Goal: Transaction & Acquisition: Purchase product/service

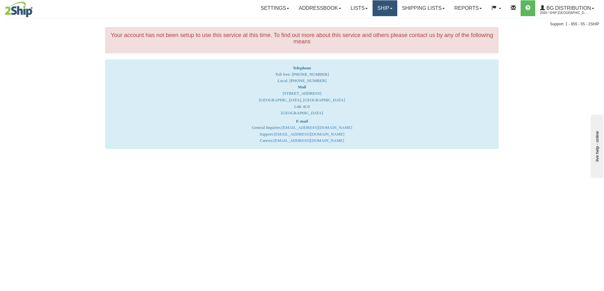
click at [381, 9] on link "Ship" at bounding box center [385, 8] width 24 height 16
click at [369, 23] on span "Ship Screen" at bounding box center [365, 22] width 24 height 5
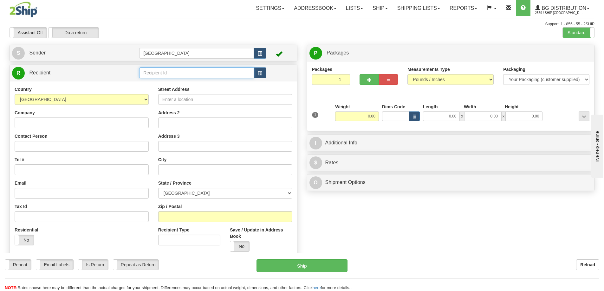
click at [162, 73] on input "text" at bounding box center [196, 73] width 115 height 11
click at [151, 82] on div "52000" at bounding box center [195, 82] width 109 height 7
type input "52000"
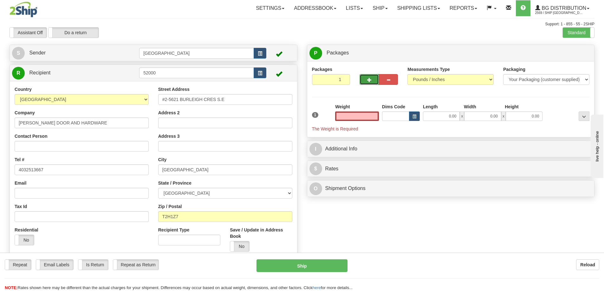
type input "0.00"
click at [367, 81] on button "button" at bounding box center [369, 79] width 19 height 11
type input "4"
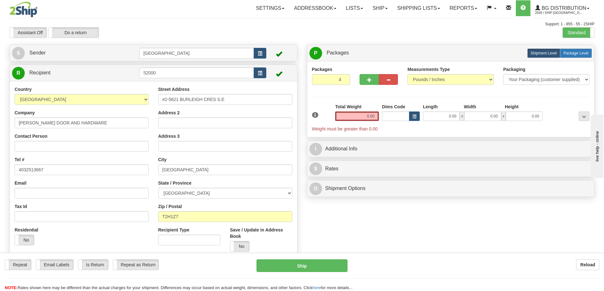
click at [579, 53] on span "Package Level" at bounding box center [576, 53] width 25 height 4
radio input "true"
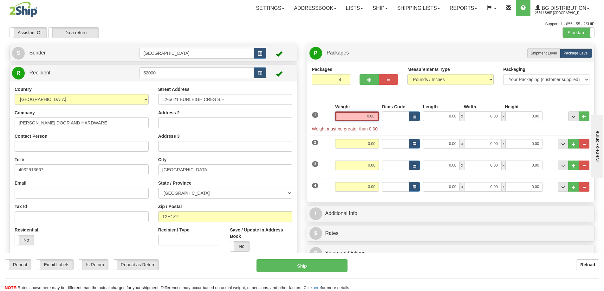
click at [374, 116] on input "0.00" at bounding box center [357, 117] width 44 height 10
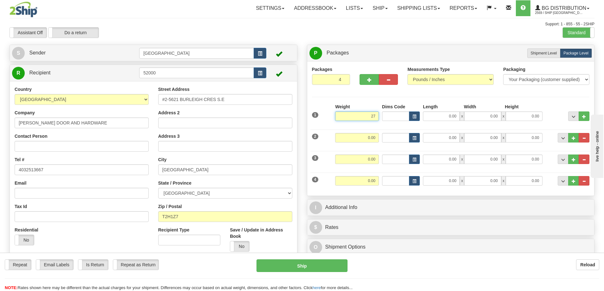
type input "27.00"
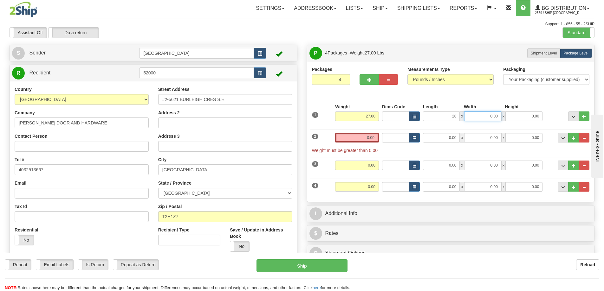
type input "28.00"
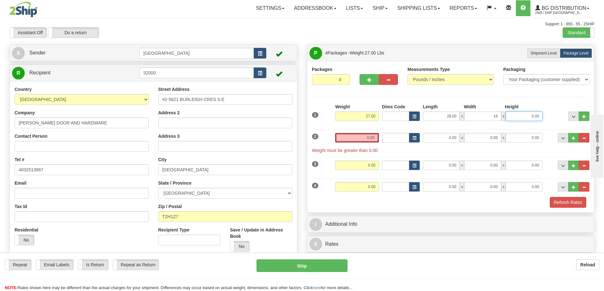
type input "16.00"
type input "4.00"
click at [373, 140] on input "0.00" at bounding box center [357, 138] width 44 height 10
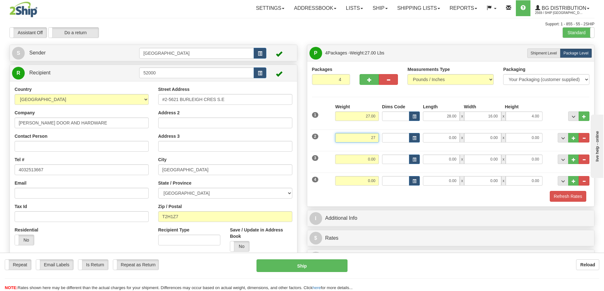
type input "27.00"
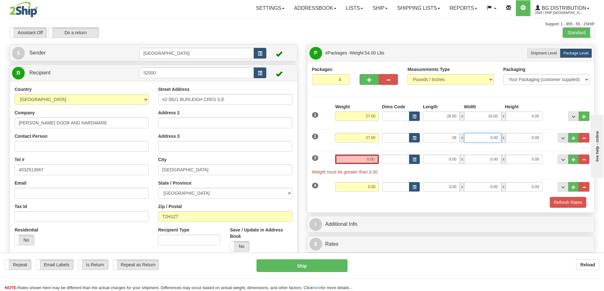
type input "28.00"
type input "16.00"
type input "4.00"
click at [375, 160] on input "0.00" at bounding box center [357, 160] width 44 height 10
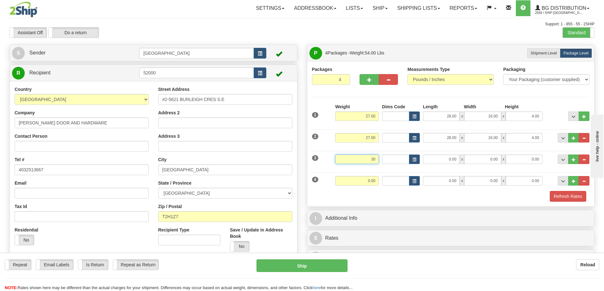
type input "30.00"
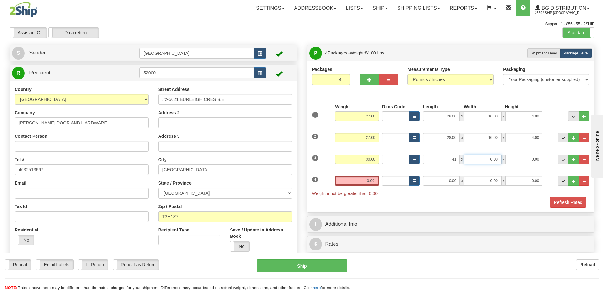
type input "41.00"
type input "7.00"
type input "10.00"
click at [374, 181] on input "0.00" at bounding box center [357, 181] width 44 height 10
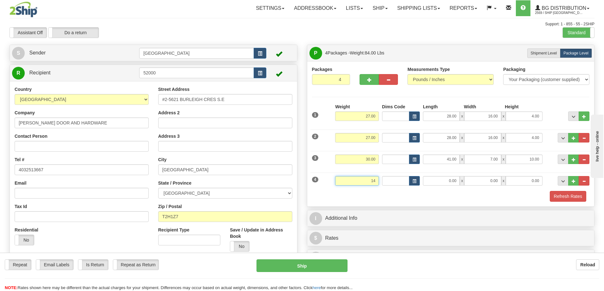
type input "14.00"
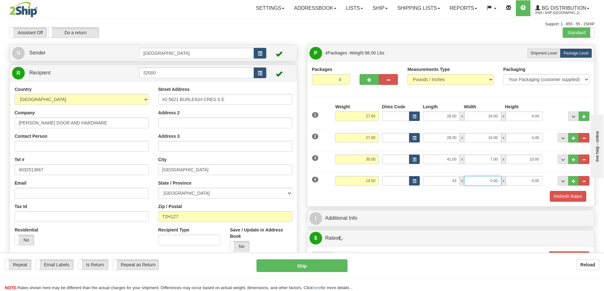
type input "43.00"
type input "7.00"
type input "6.00"
click at [564, 195] on button "Refresh Rates" at bounding box center [568, 196] width 36 height 11
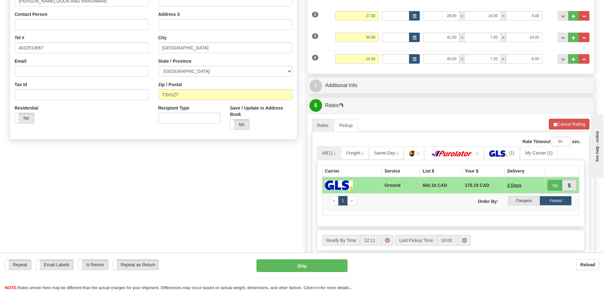
scroll to position [127, 0]
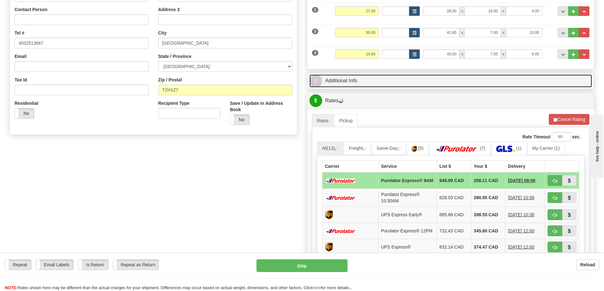
click at [421, 82] on link "I Additional Info" at bounding box center [451, 81] width 283 height 13
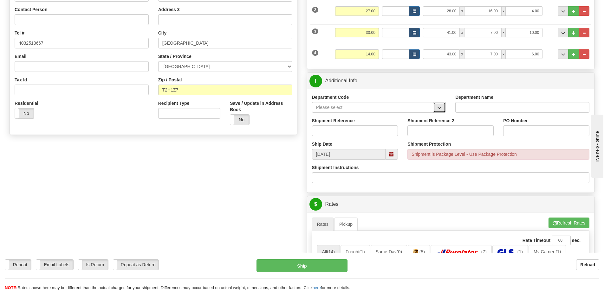
click at [439, 106] on span "button" at bounding box center [439, 108] width 4 height 4
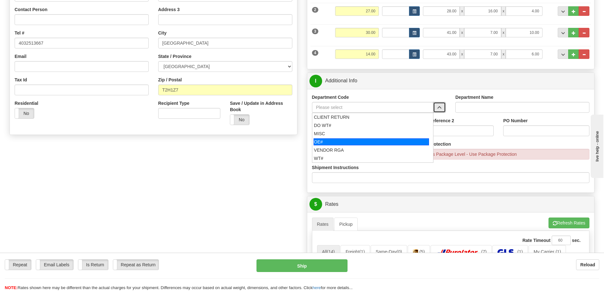
click at [361, 140] on div "OE#" at bounding box center [371, 142] width 115 height 7
type input "OE#"
type input "ORDERS"
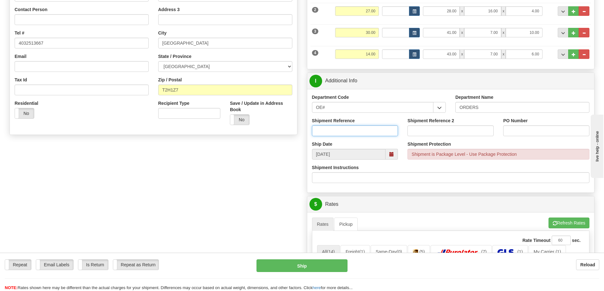
click at [358, 131] on input "Shipment Reference" at bounding box center [355, 131] width 86 height 11
type input "90040458-00"
click at [513, 134] on input "PO Number" at bounding box center [546, 131] width 86 height 11
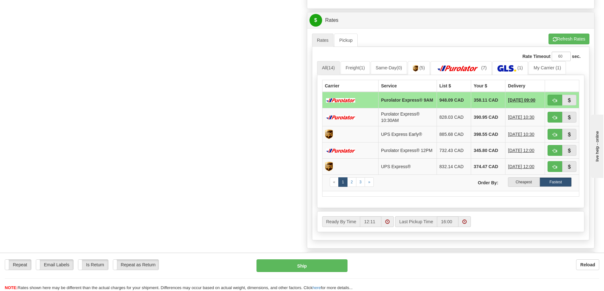
scroll to position [317, 0]
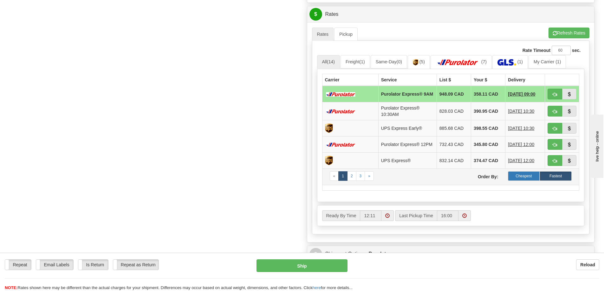
type input "15765"
click at [517, 180] on label "Cheapest" at bounding box center [524, 177] width 32 height 10
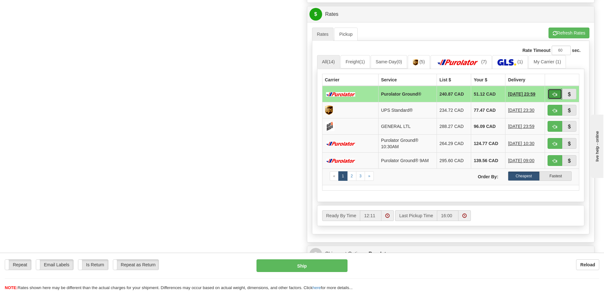
click at [554, 93] on span "button" at bounding box center [555, 95] width 4 height 4
type input "260"
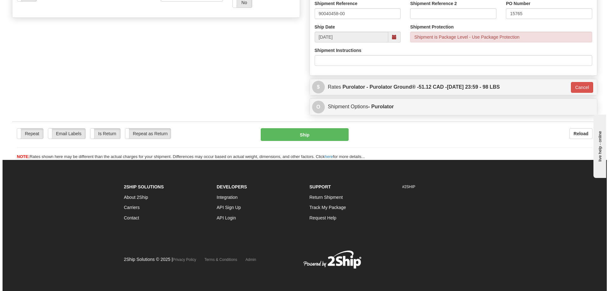
scroll to position [245, 0]
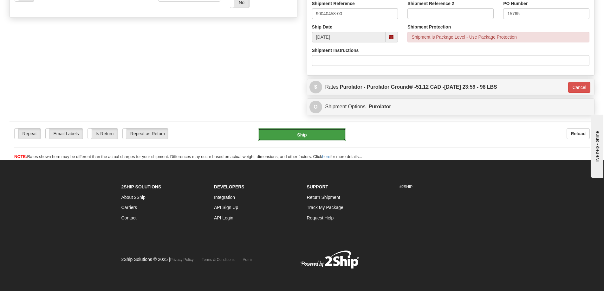
click at [303, 136] on button "Ship" at bounding box center [302, 134] width 88 height 13
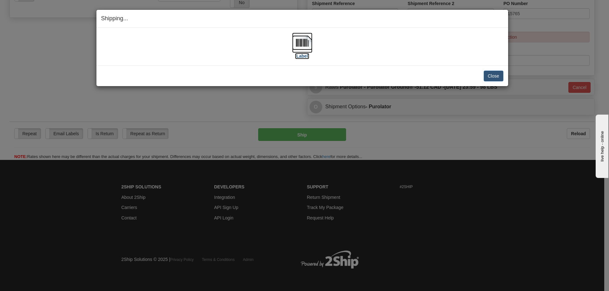
click at [303, 57] on label "[Label]" at bounding box center [302, 56] width 15 height 6
click at [489, 77] on button "Close" at bounding box center [494, 76] width 20 height 11
